Goal: Information Seeking & Learning: Learn about a topic

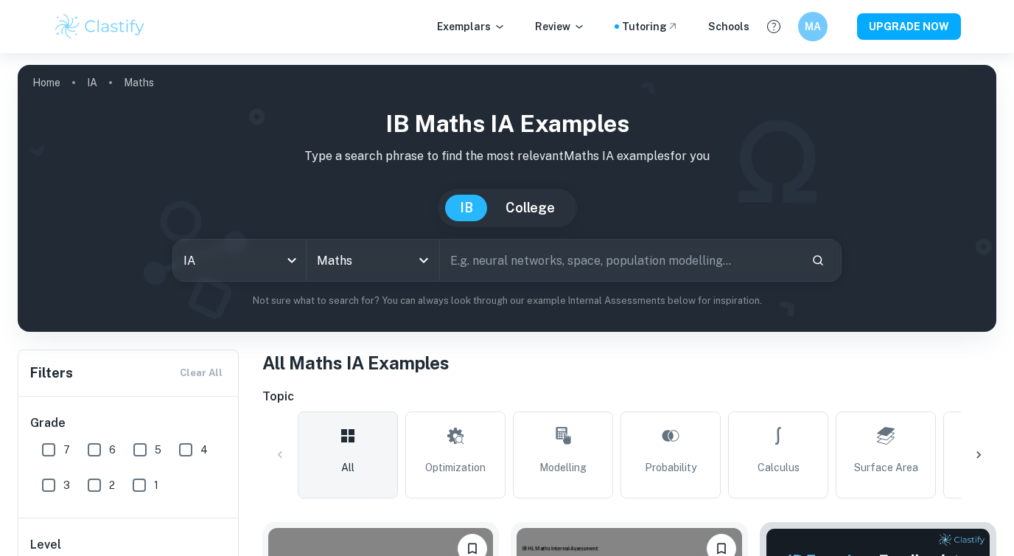
scroll to position [219, 0]
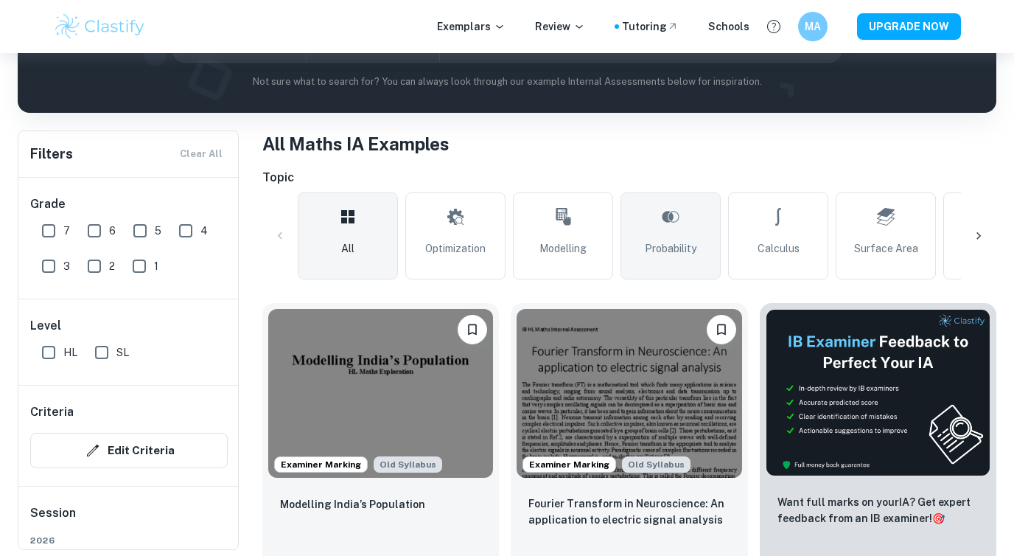
click at [662, 251] on span "Probability" at bounding box center [671, 248] width 52 height 16
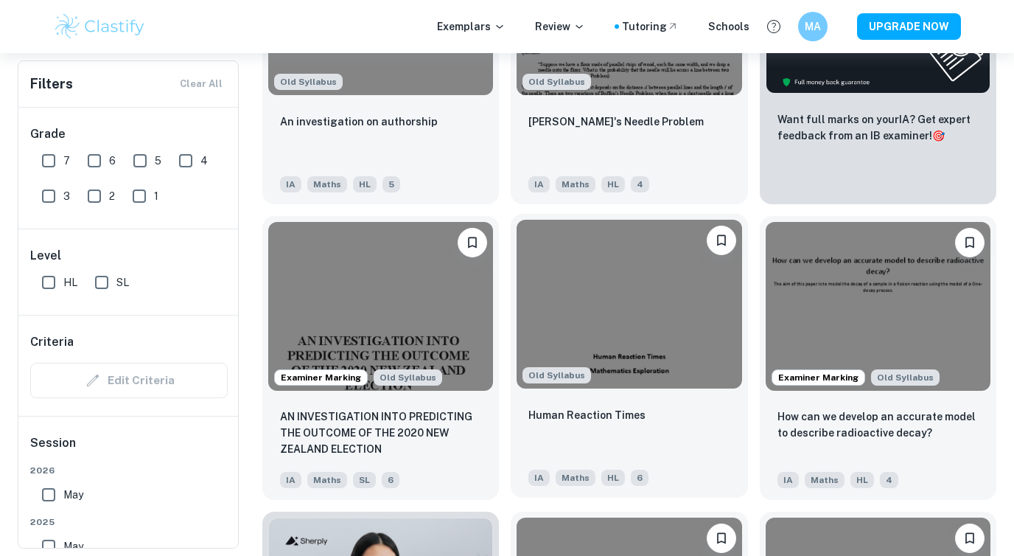
scroll to position [602, 0]
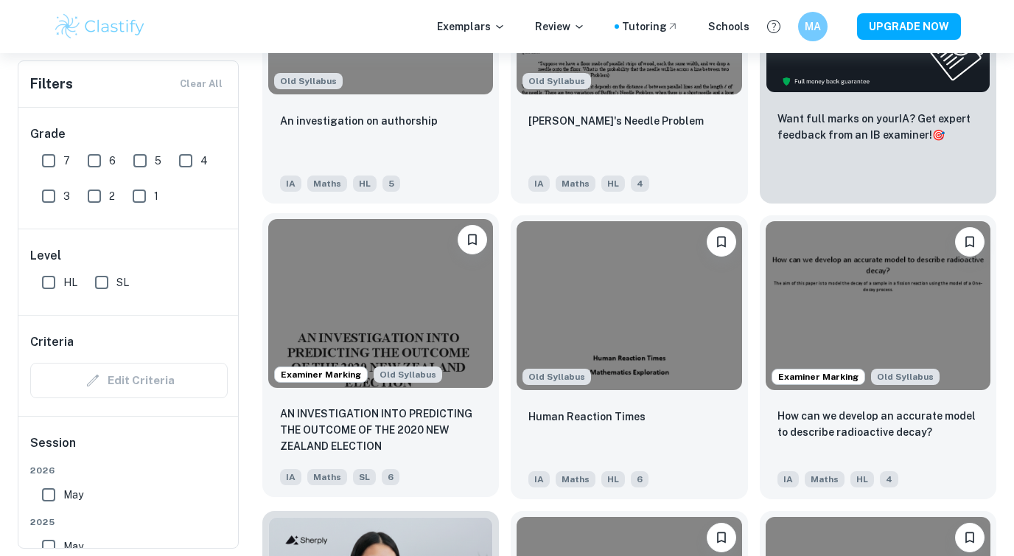
click at [431, 301] on img at bounding box center [380, 303] width 225 height 169
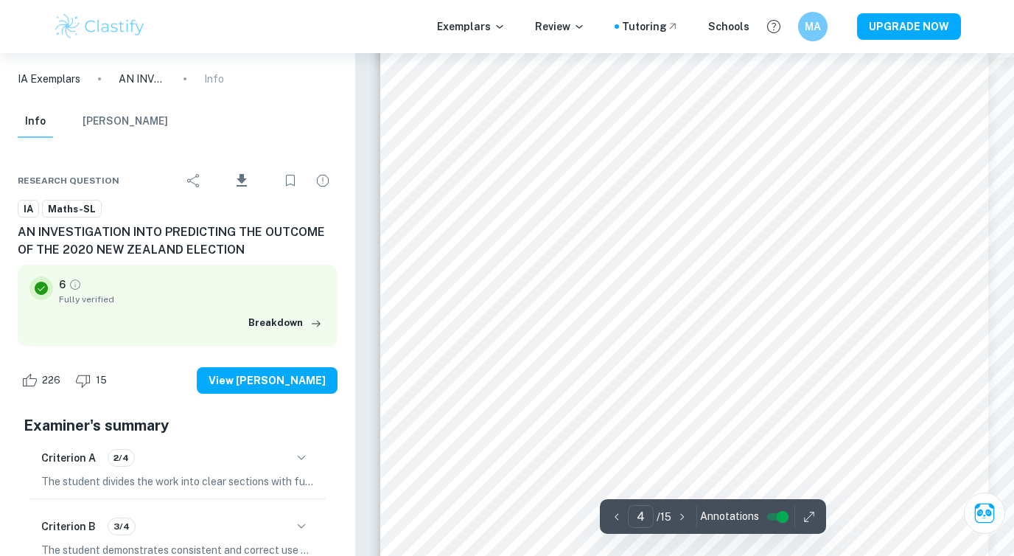
scroll to position [2882, 0]
type input "5"
click at [590, 411] on div at bounding box center [709, 409] width 310 height 4
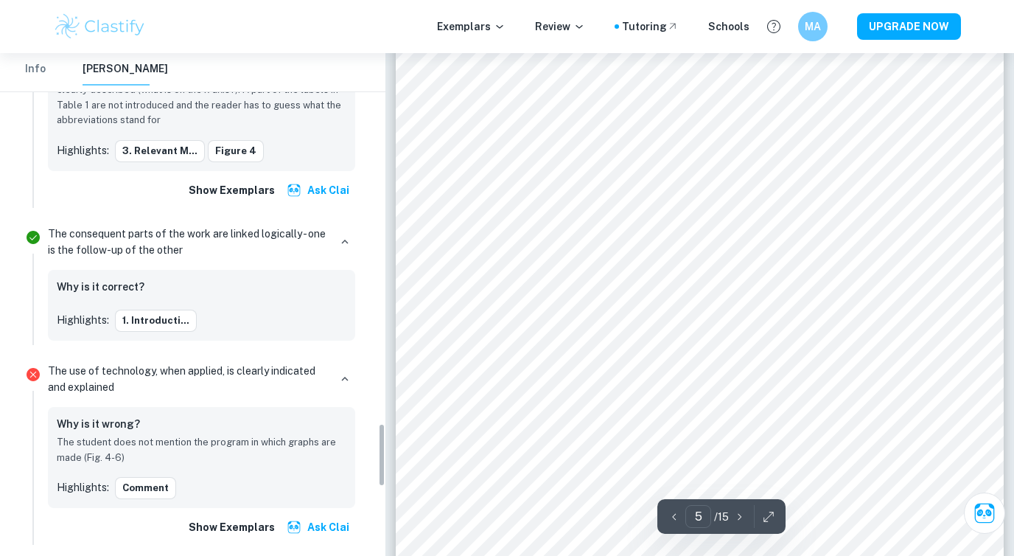
scroll to position [2910, 0]
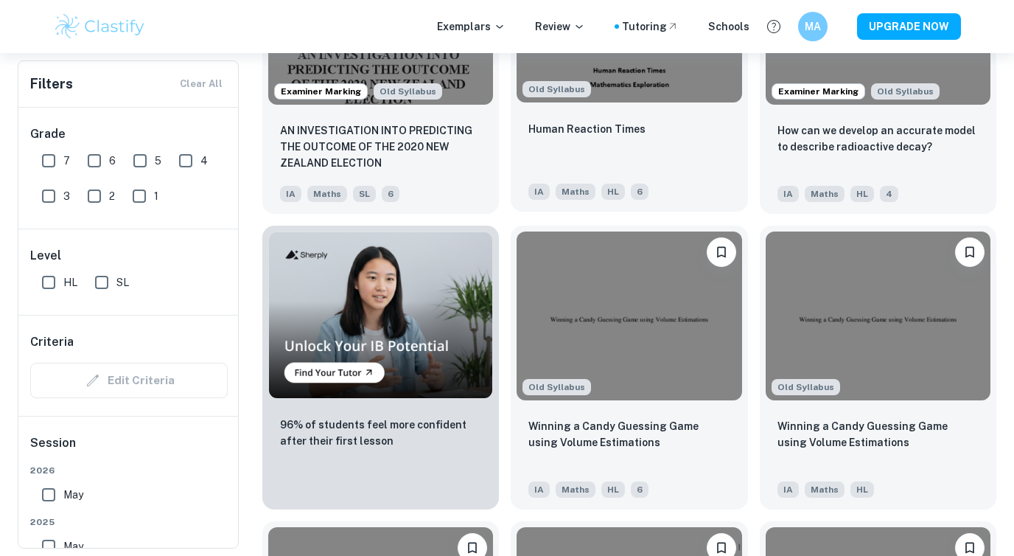
scroll to position [890, 0]
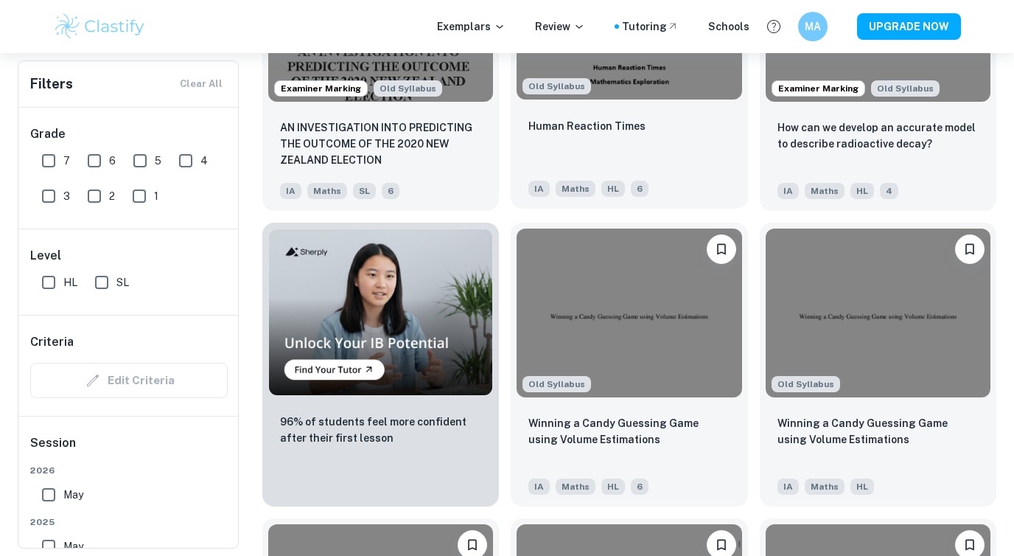
click at [655, 323] on img at bounding box center [628, 312] width 225 height 169
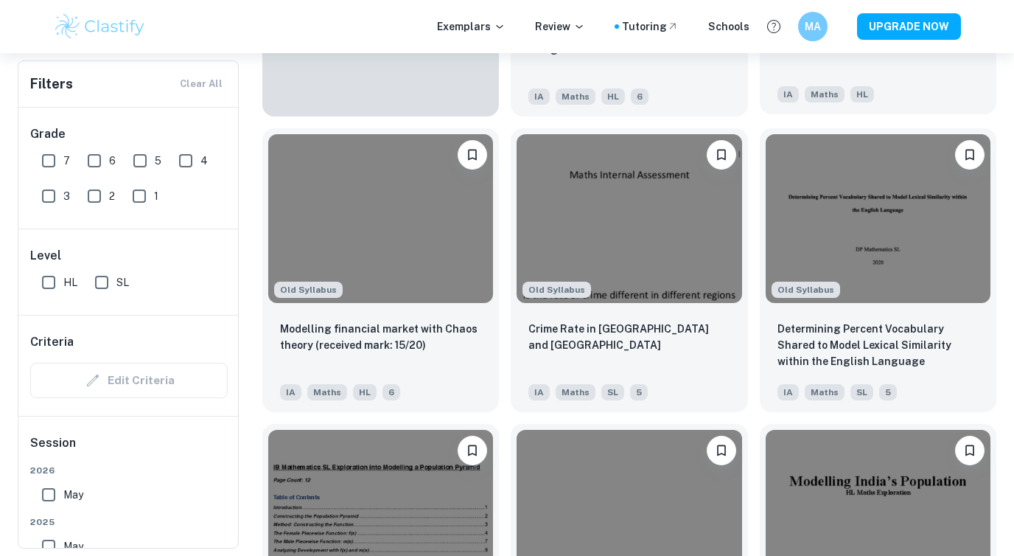
scroll to position [1281, 0]
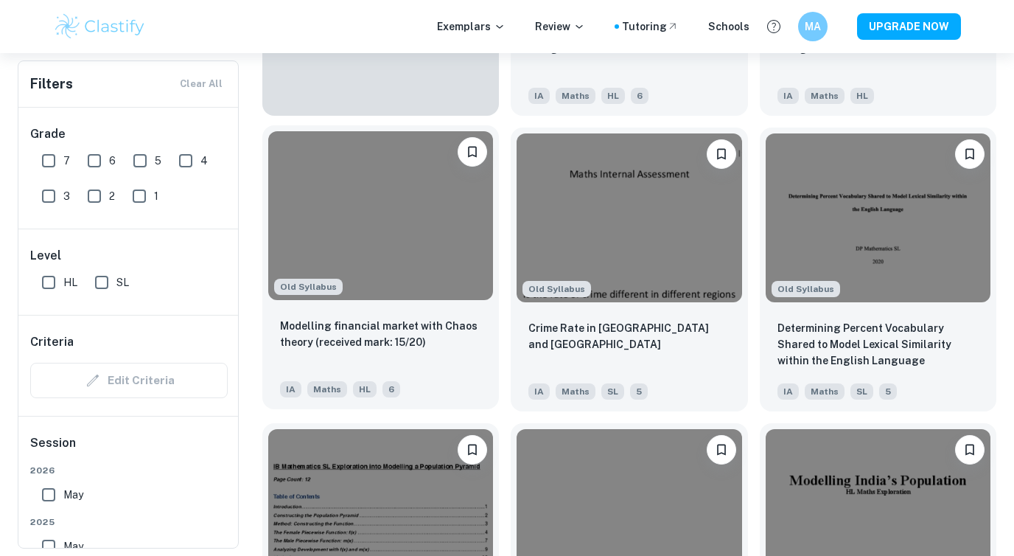
click at [427, 271] on img at bounding box center [380, 215] width 225 height 169
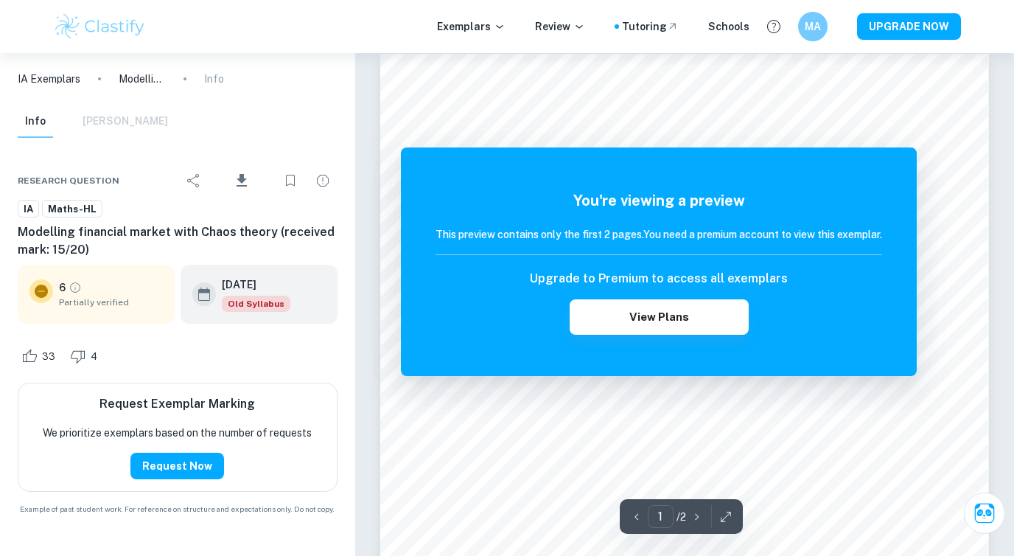
scroll to position [15, 0]
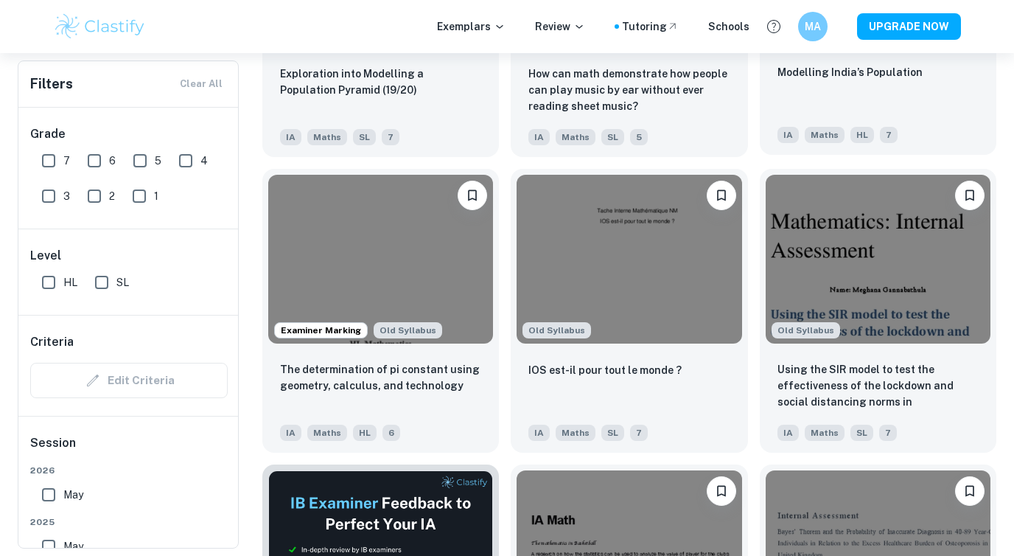
scroll to position [1832, 0]
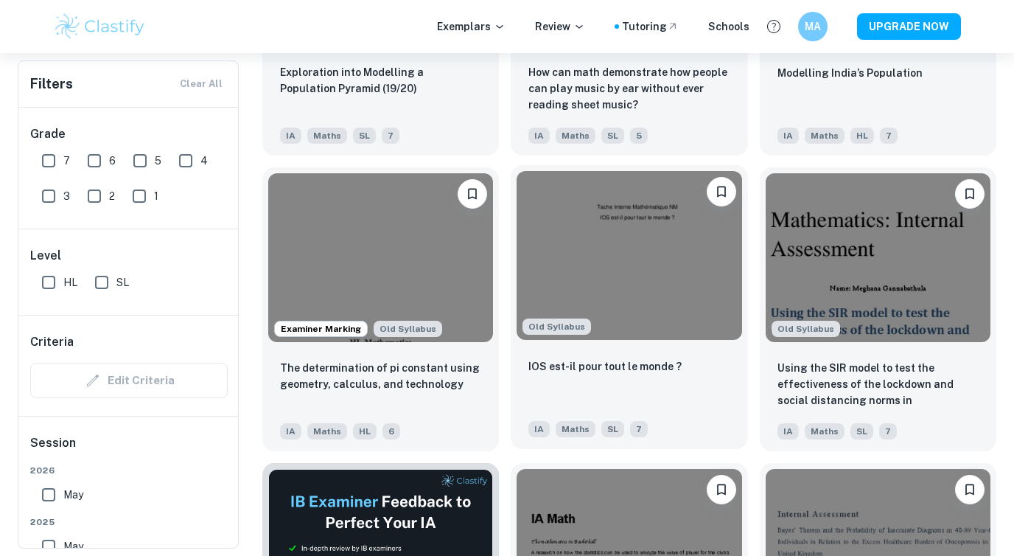
click at [648, 258] on img at bounding box center [628, 255] width 225 height 169
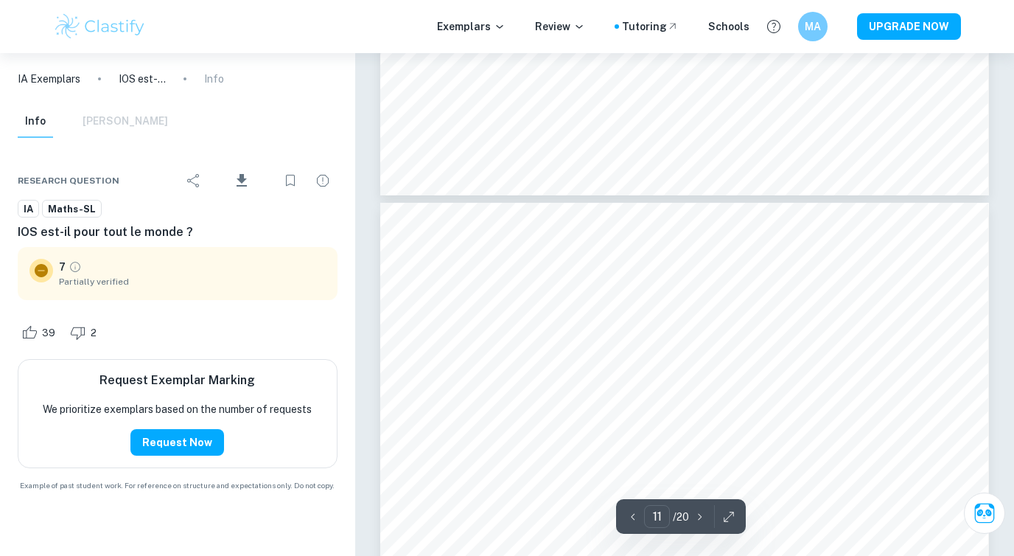
scroll to position [7741, 0]
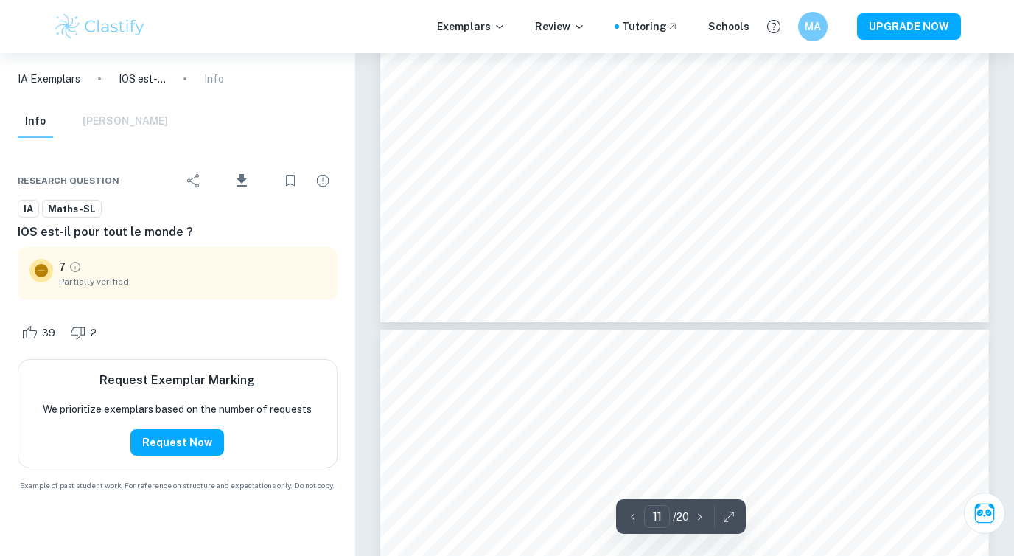
type input "10"
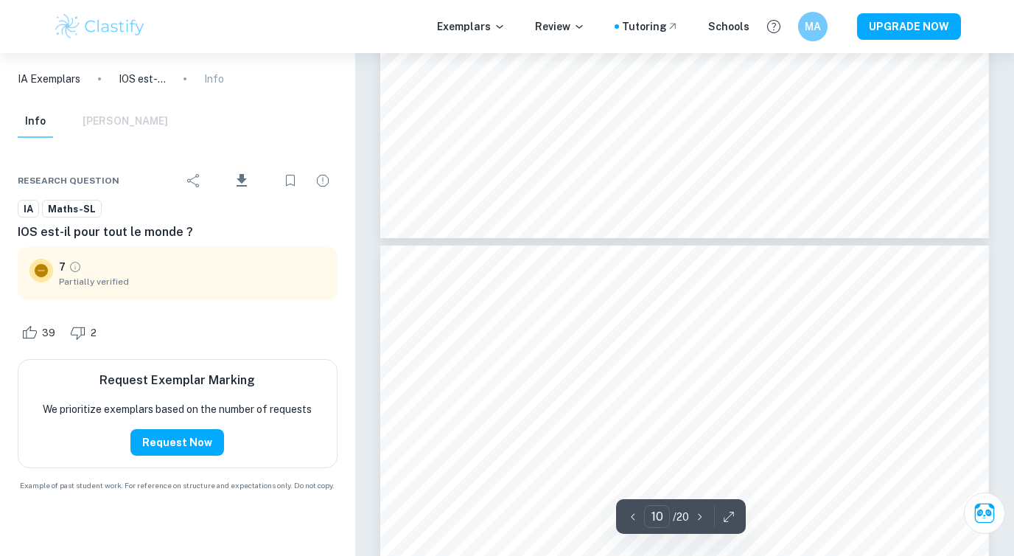
scroll to position [7262, 0]
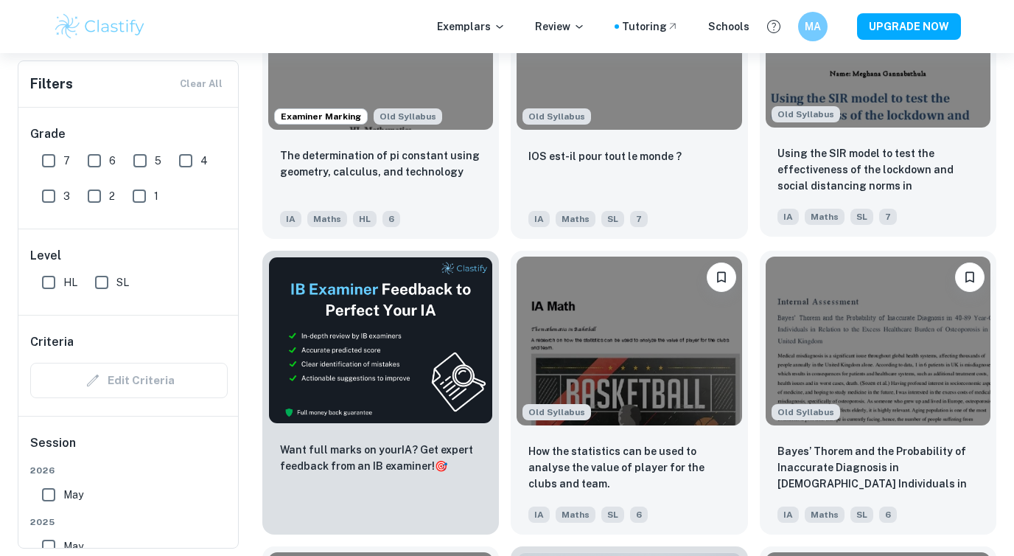
scroll to position [2046, 0]
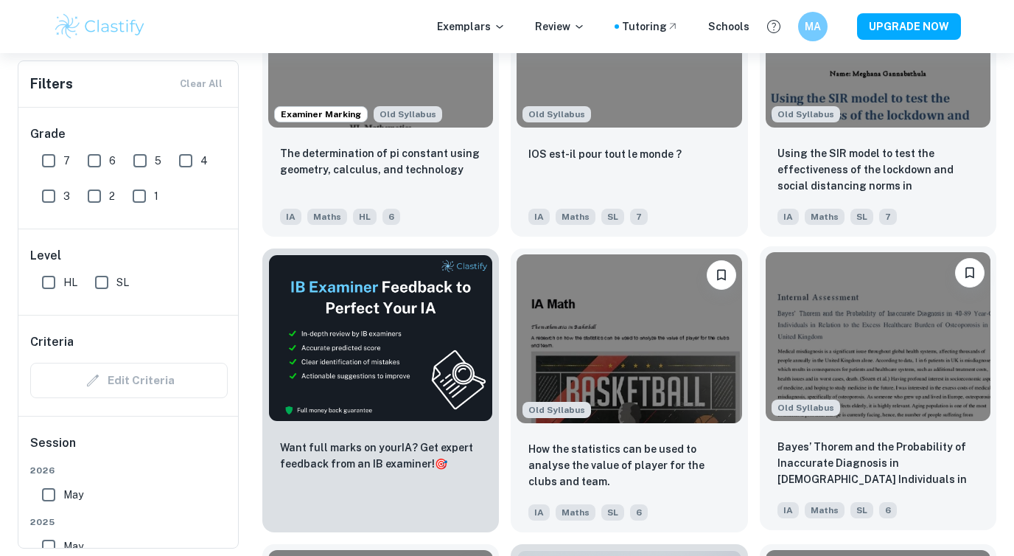
click at [872, 336] on img at bounding box center [878, 336] width 225 height 169
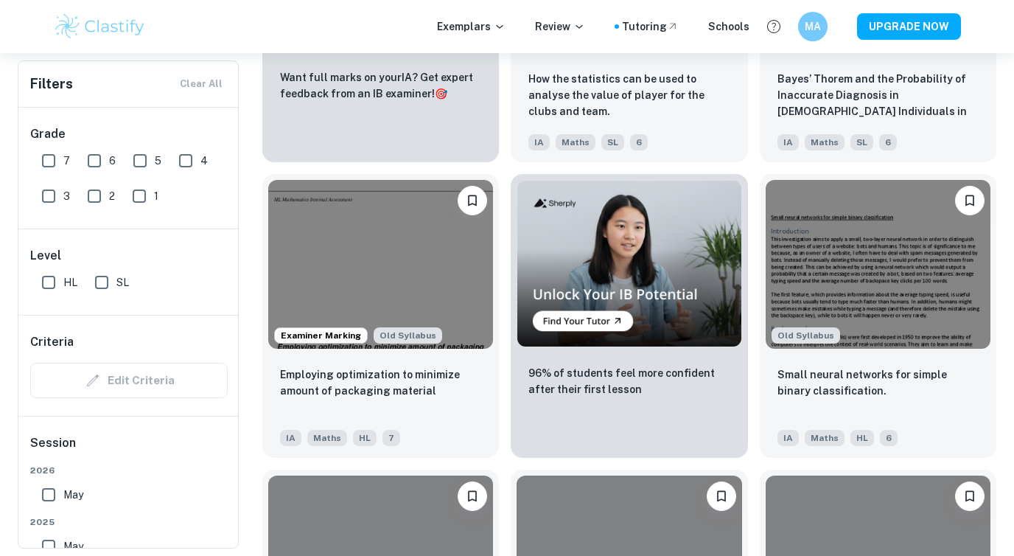
scroll to position [2441, 0]
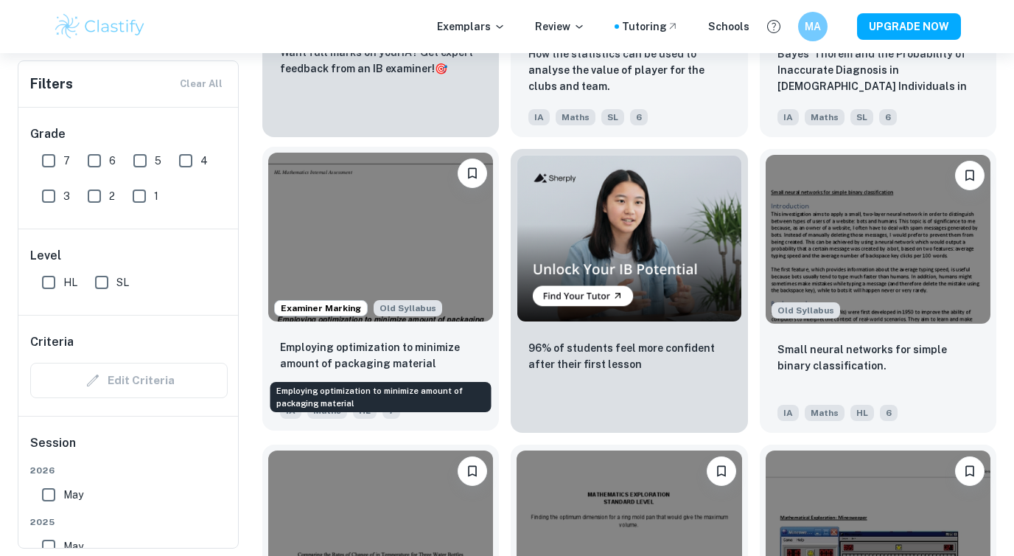
click at [442, 351] on p "Employing optimization to minimize amount of packaging material" at bounding box center [380, 355] width 201 height 32
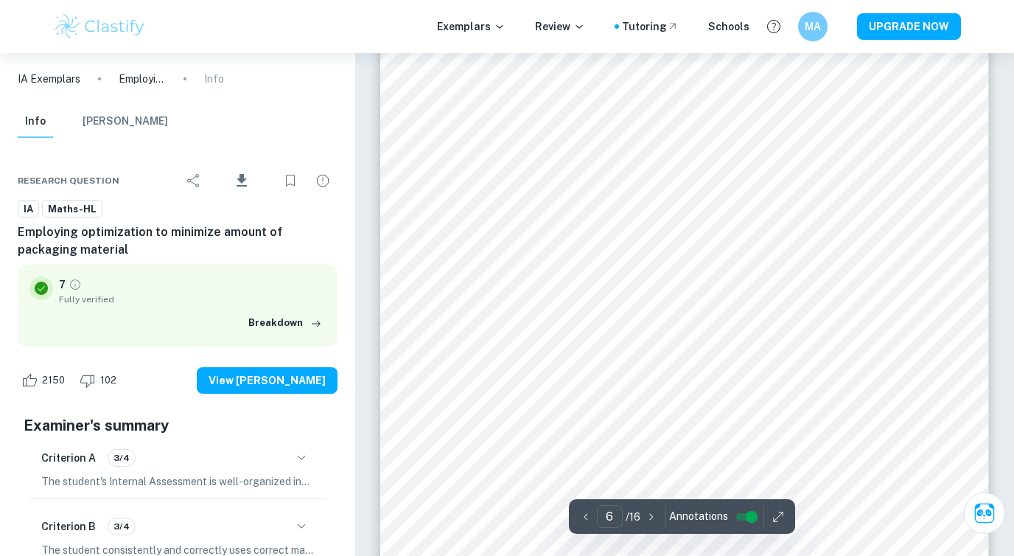
scroll to position [5011, 0]
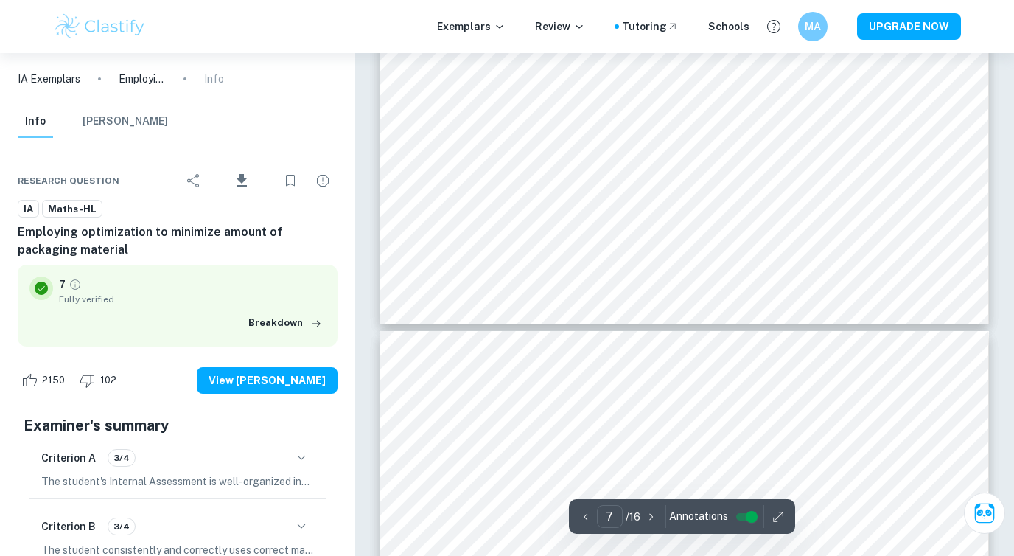
type input "8"
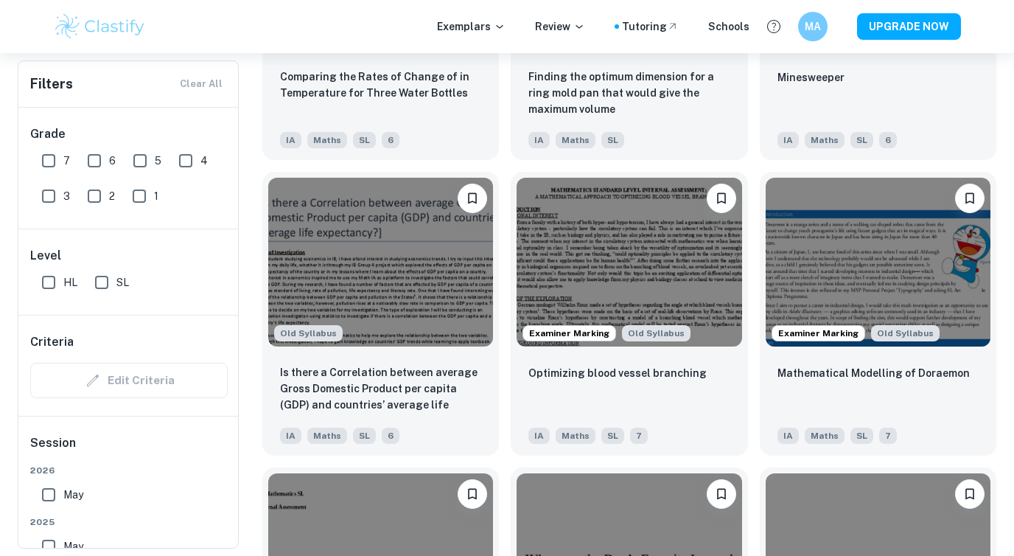
scroll to position [3012, 0]
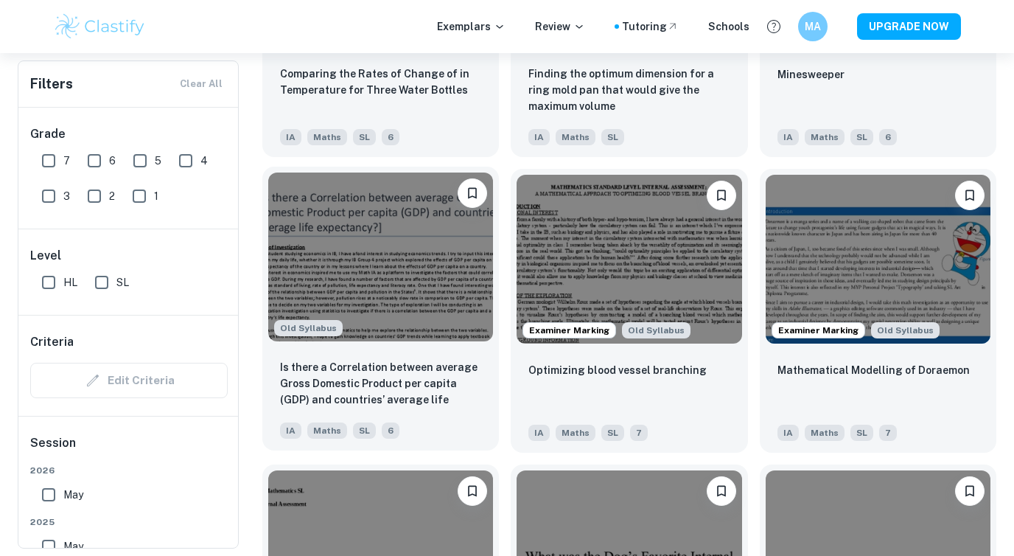
click at [426, 287] on img at bounding box center [380, 256] width 225 height 169
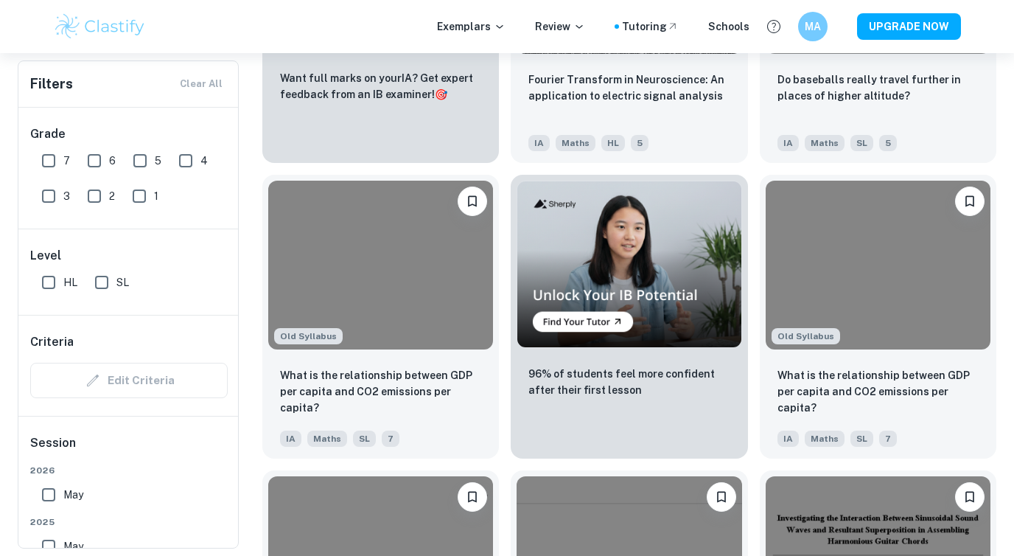
scroll to position [7212, 0]
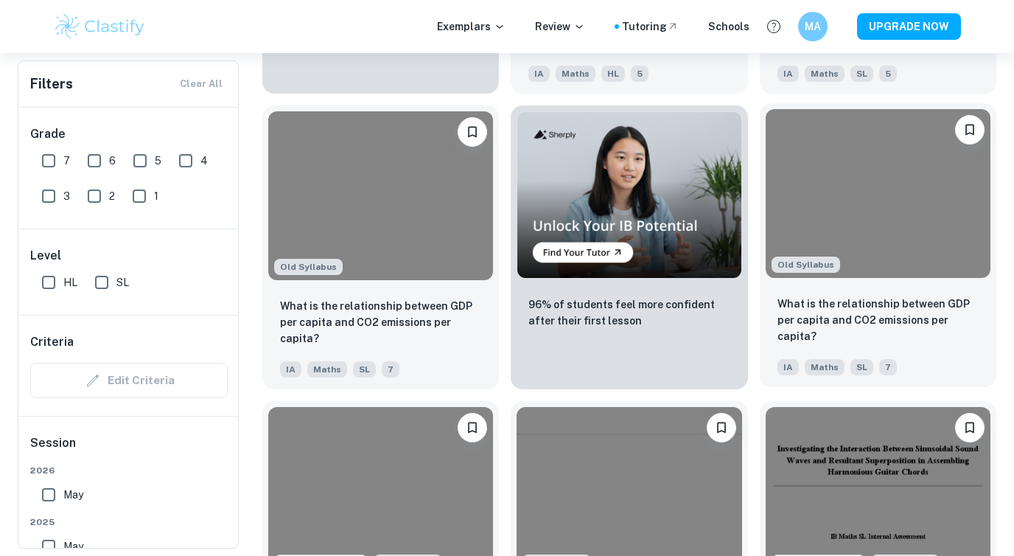
click at [889, 223] on img at bounding box center [878, 193] width 225 height 169
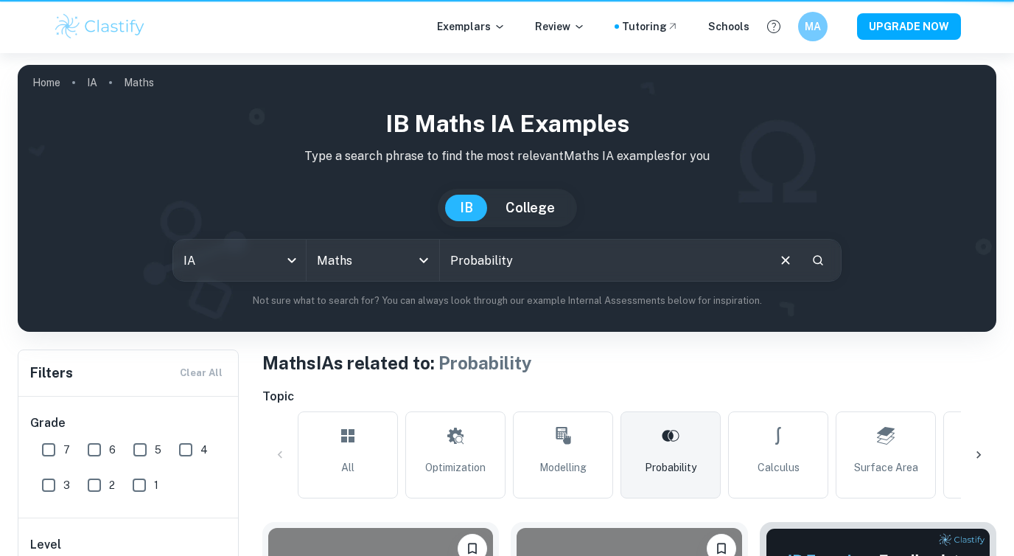
scroll to position [7212, 0]
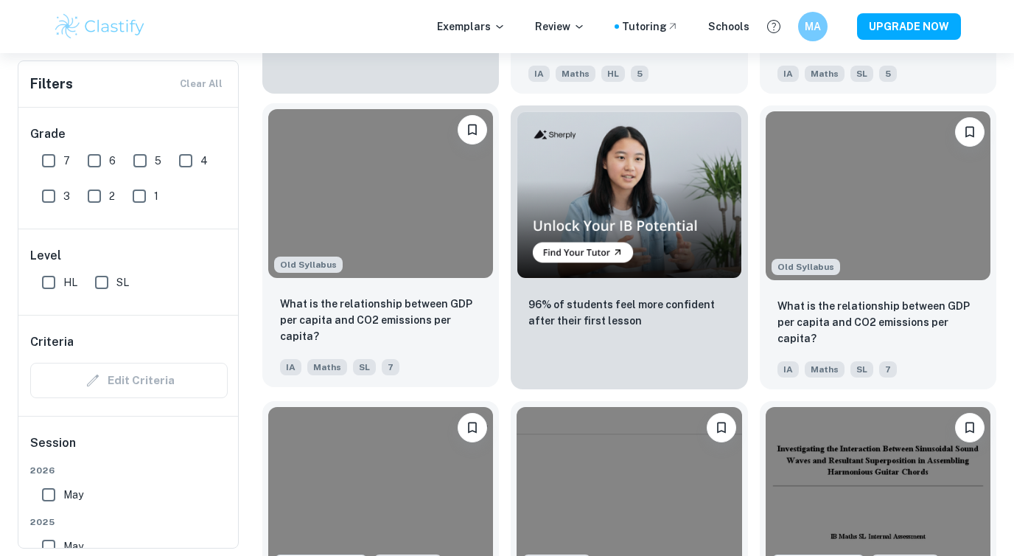
click at [355, 217] on img at bounding box center [380, 193] width 225 height 169
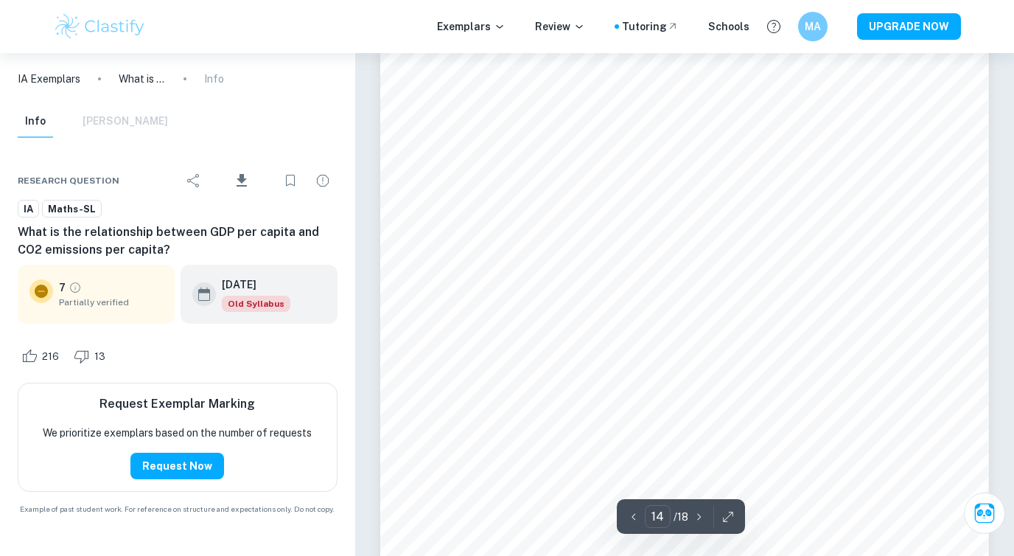
scroll to position [11759, 0]
type input "11"
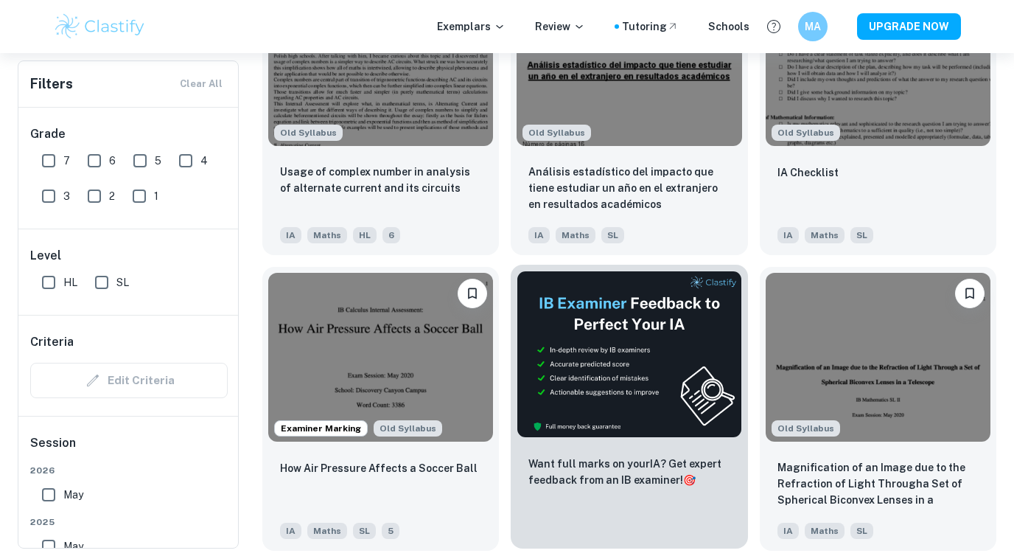
scroll to position [8522, 0]
